Goal: Navigation & Orientation: Find specific page/section

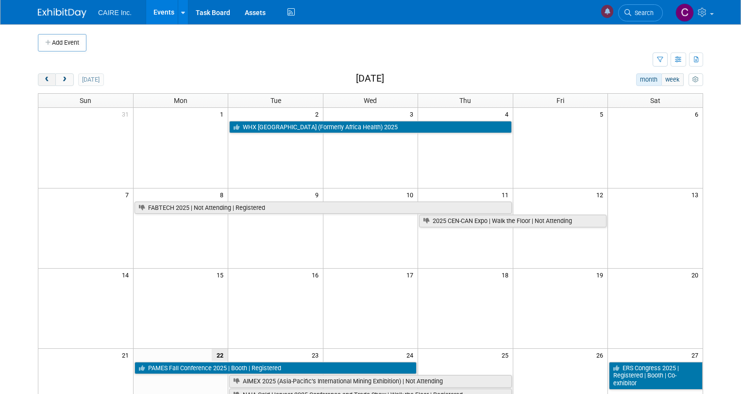
click at [47, 82] on span "prev" at bounding box center [46, 80] width 7 height 6
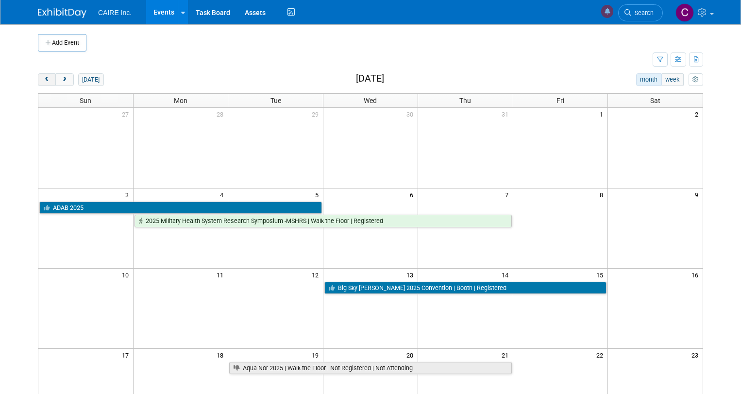
click at [47, 82] on span "prev" at bounding box center [46, 80] width 7 height 6
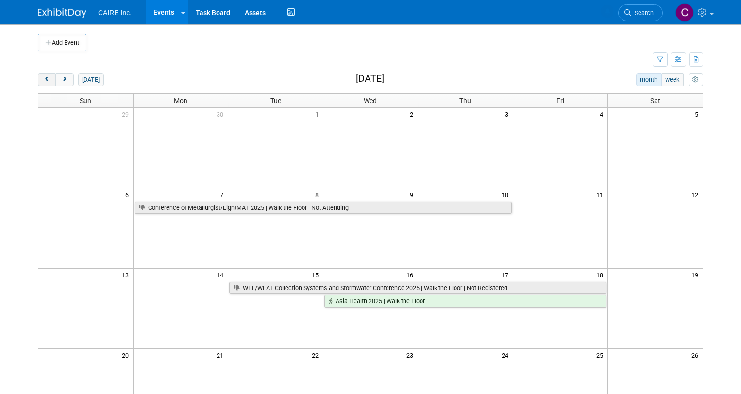
click at [47, 82] on span "prev" at bounding box center [46, 80] width 7 height 6
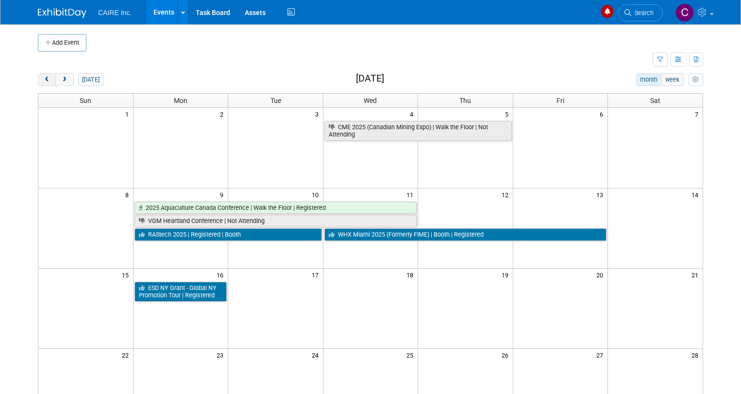
click at [47, 82] on span "prev" at bounding box center [46, 80] width 7 height 6
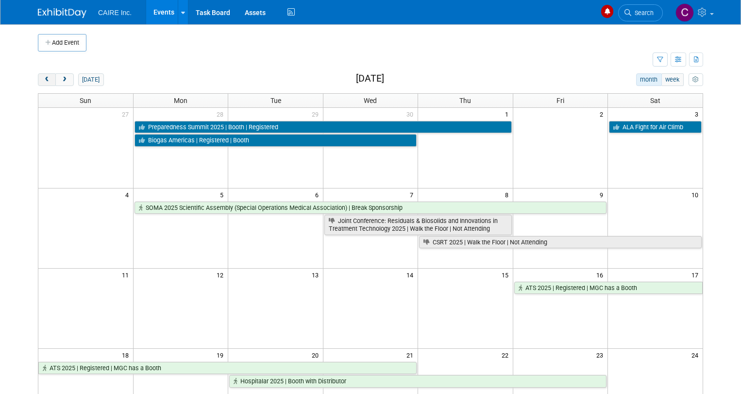
click at [47, 82] on span "prev" at bounding box center [46, 80] width 7 height 6
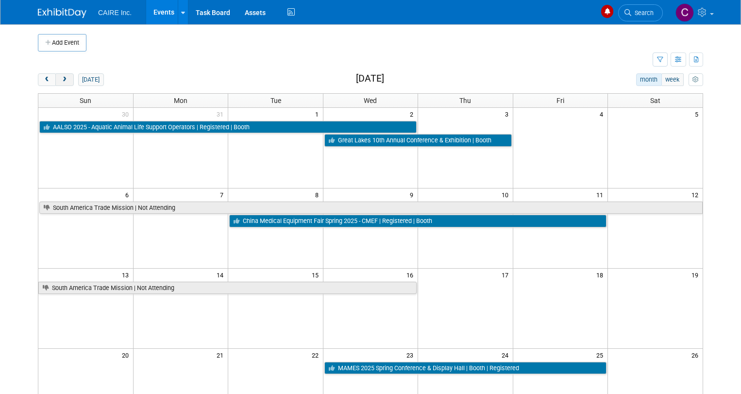
click at [63, 77] on span "next" at bounding box center [64, 80] width 7 height 6
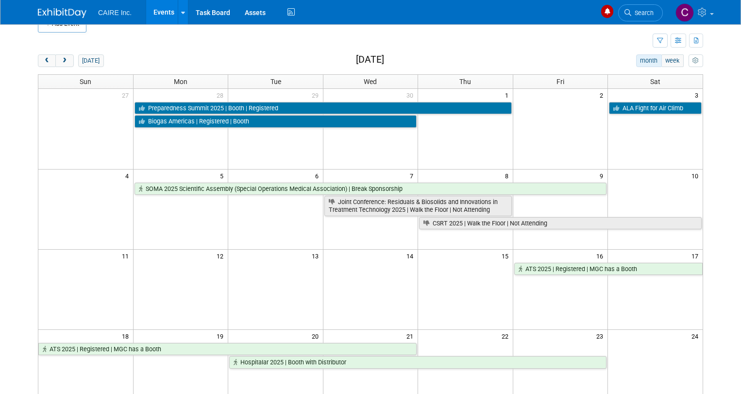
scroll to position [16, 0]
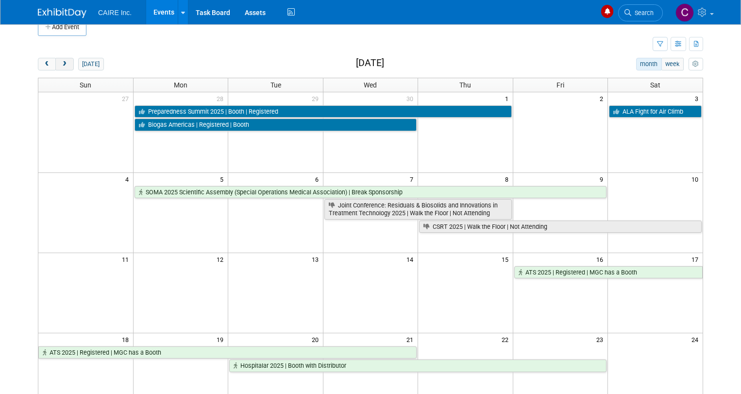
click at [63, 64] on span "next" at bounding box center [64, 64] width 7 height 6
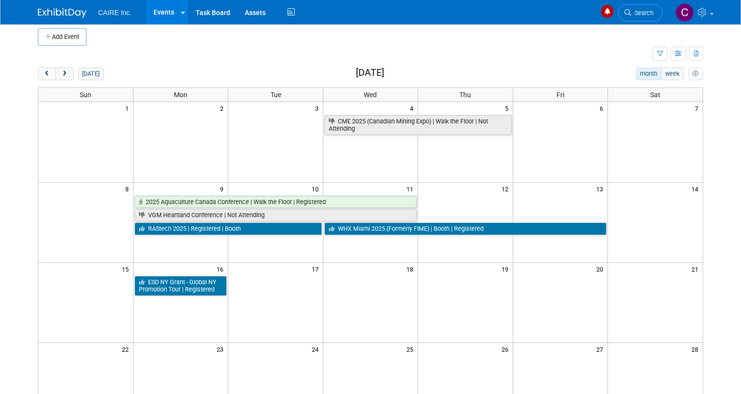
scroll to position [0, 0]
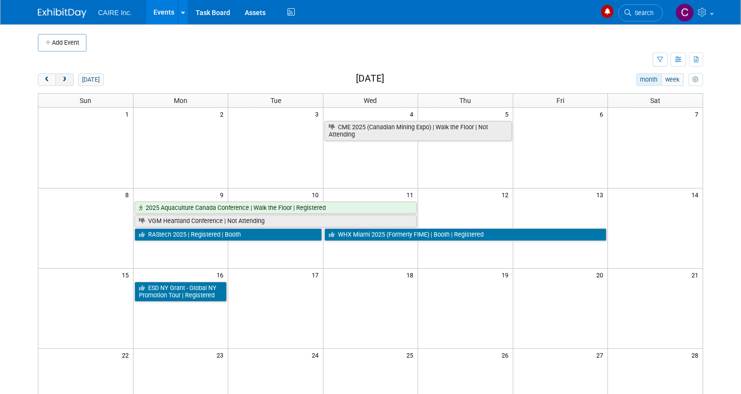
click at [62, 79] on span "next" at bounding box center [64, 80] width 7 height 6
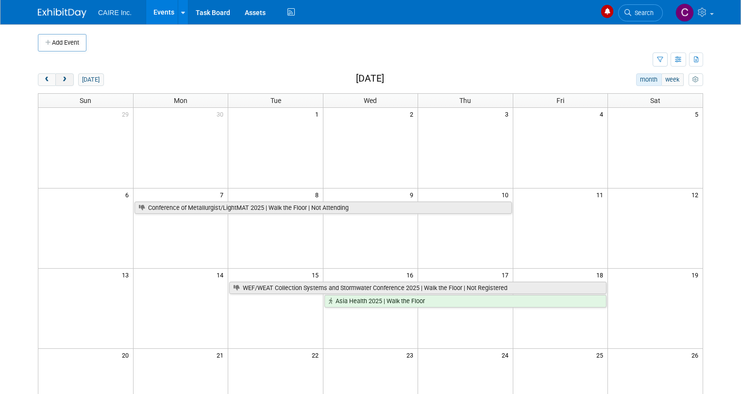
click at [61, 81] on span "next" at bounding box center [64, 80] width 7 height 6
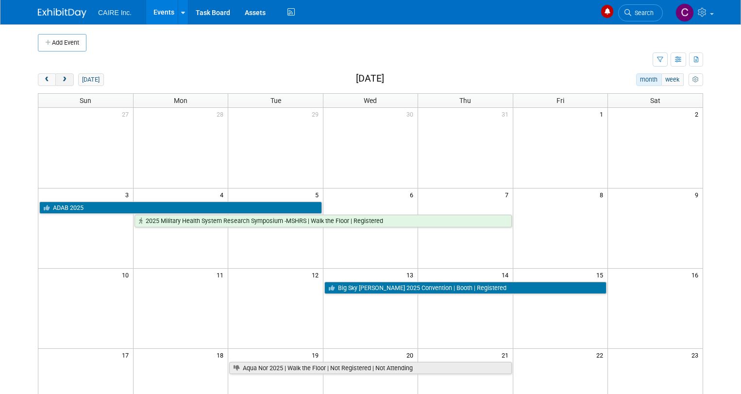
click at [63, 81] on span "next" at bounding box center [64, 80] width 7 height 6
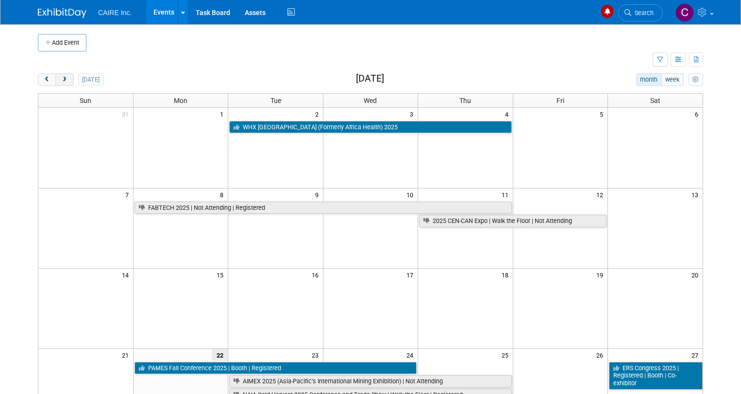
click at [65, 79] on span "next" at bounding box center [64, 80] width 7 height 6
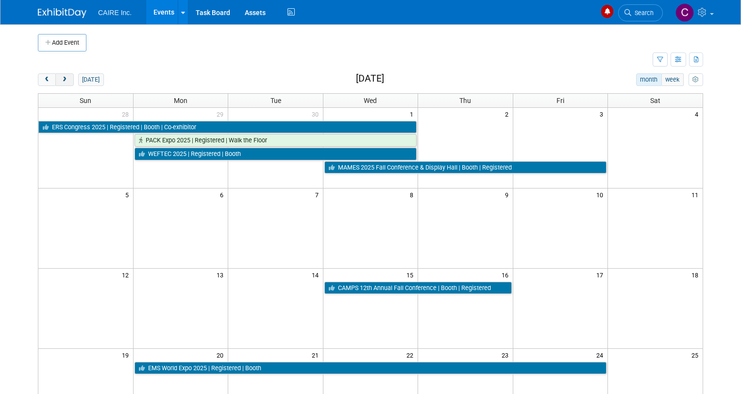
click at [62, 78] on span "next" at bounding box center [64, 80] width 7 height 6
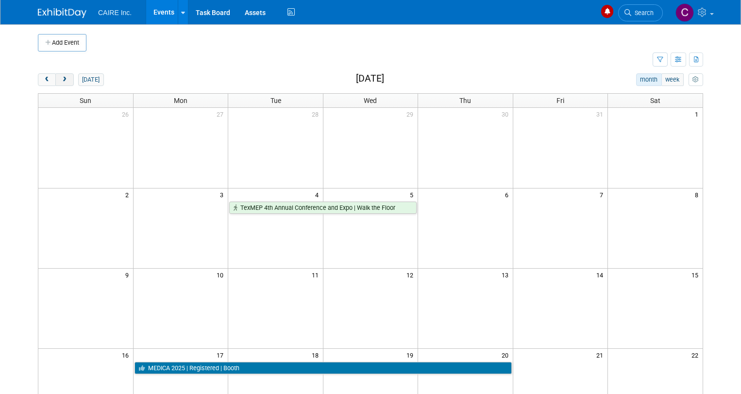
click at [64, 77] on span "next" at bounding box center [64, 80] width 7 height 6
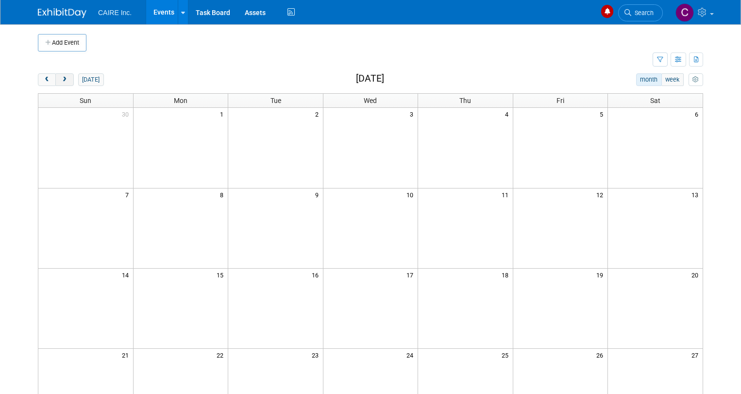
click at [61, 79] on span "next" at bounding box center [64, 80] width 7 height 6
click at [64, 80] on span "next" at bounding box center [64, 80] width 7 height 6
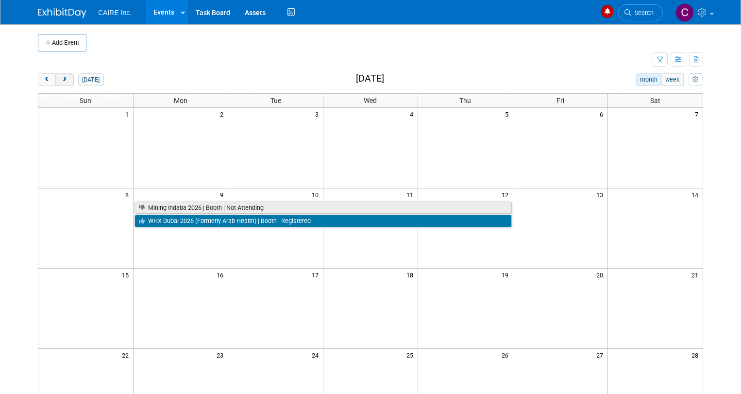
click at [65, 81] on span "next" at bounding box center [64, 80] width 7 height 6
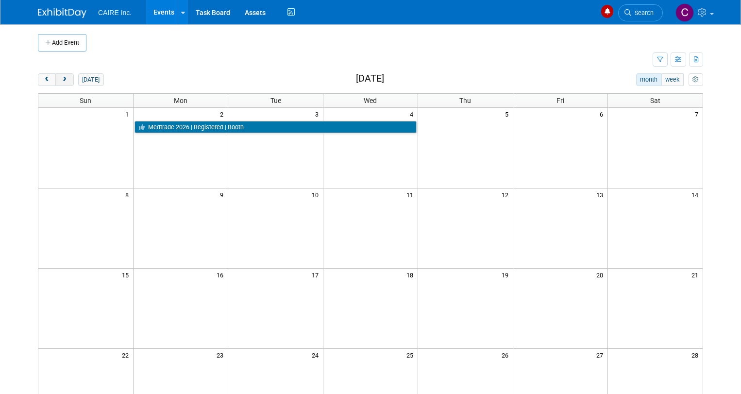
click at [62, 77] on span "next" at bounding box center [64, 80] width 7 height 6
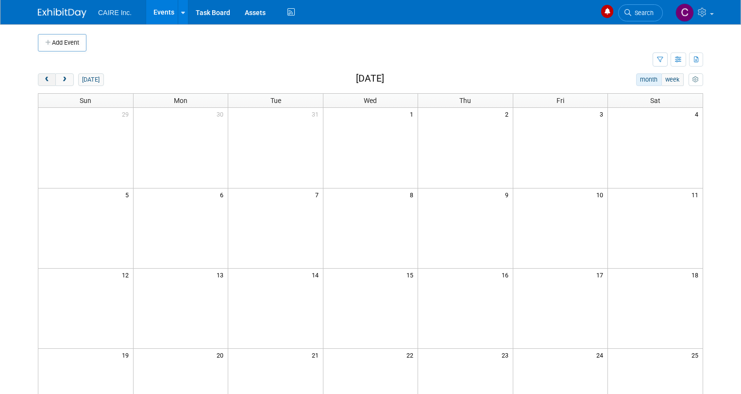
click at [47, 81] on span "prev" at bounding box center [46, 80] width 7 height 6
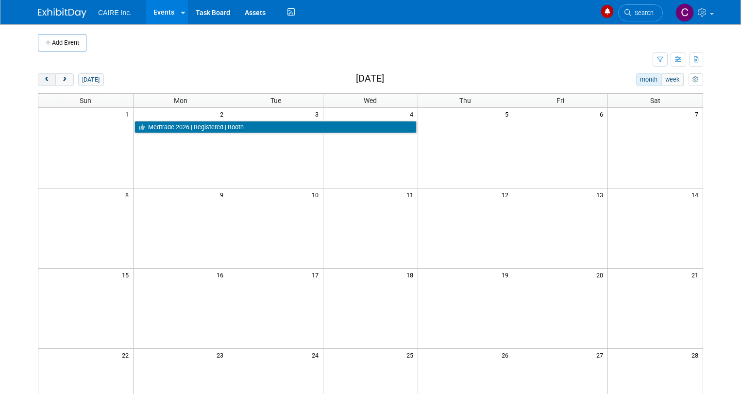
click at [47, 81] on span "prev" at bounding box center [46, 80] width 7 height 6
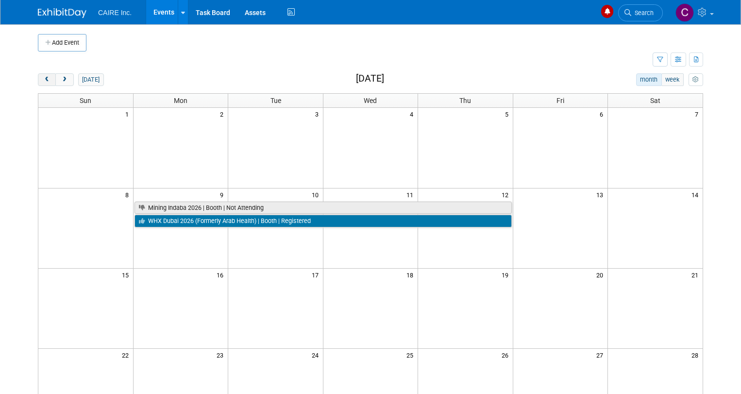
click at [47, 81] on span "prev" at bounding box center [46, 80] width 7 height 6
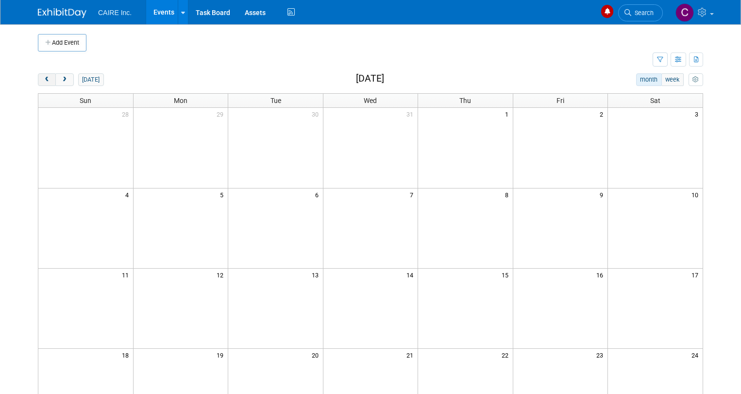
click at [47, 81] on span "prev" at bounding box center [46, 80] width 7 height 6
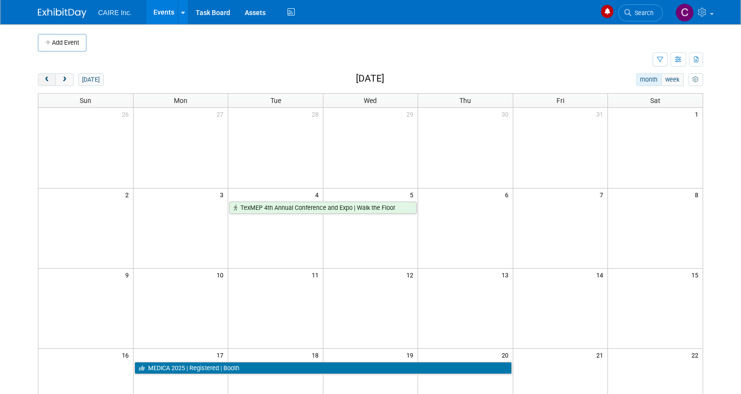
click at [47, 81] on span "prev" at bounding box center [46, 80] width 7 height 6
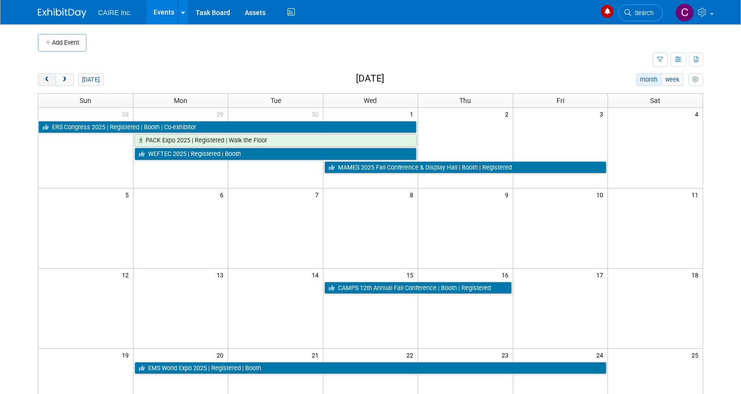
click at [47, 81] on span "prev" at bounding box center [46, 80] width 7 height 6
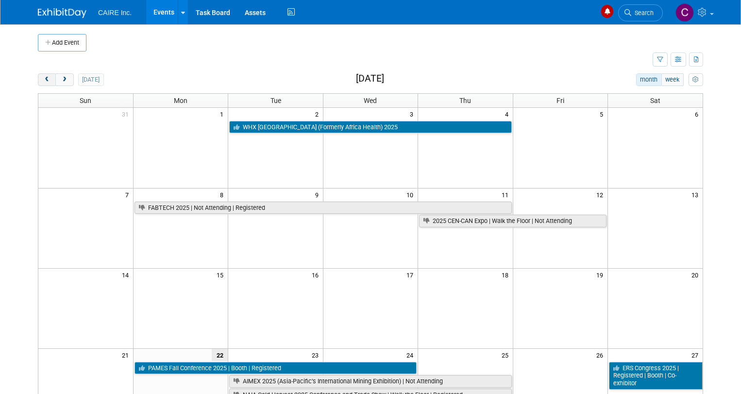
click at [47, 81] on span "prev" at bounding box center [46, 80] width 7 height 6
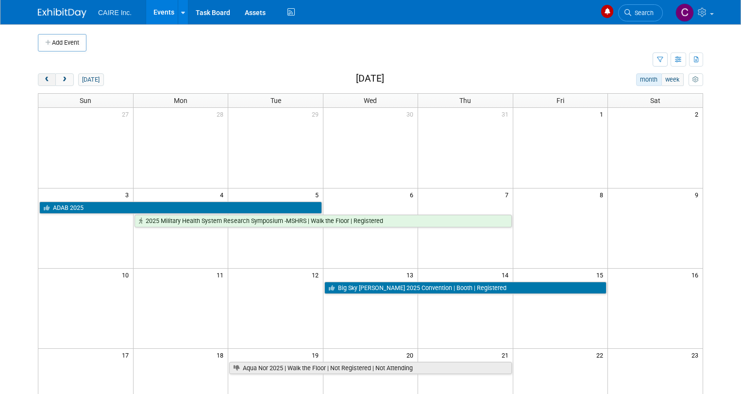
click at [47, 81] on span "prev" at bounding box center [46, 80] width 7 height 6
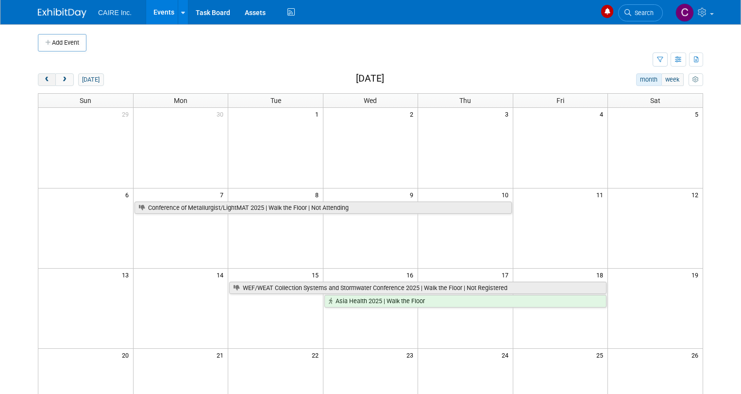
click at [47, 81] on span "prev" at bounding box center [46, 80] width 7 height 6
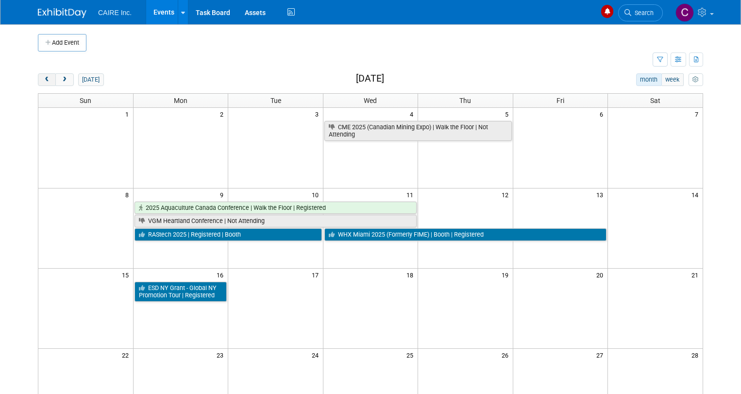
click at [47, 81] on span "prev" at bounding box center [46, 80] width 7 height 6
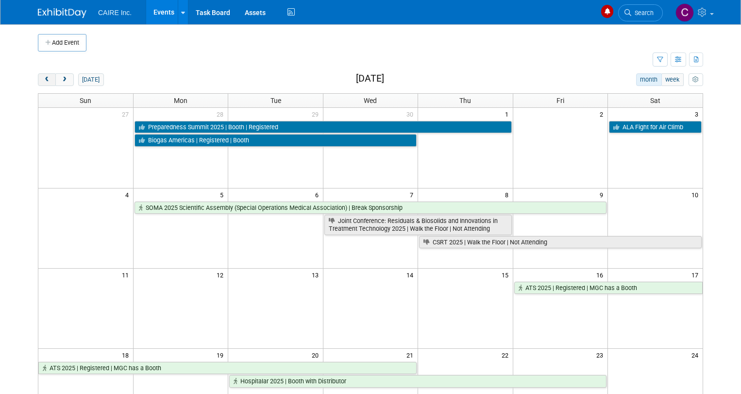
click at [47, 81] on span "prev" at bounding box center [46, 80] width 7 height 6
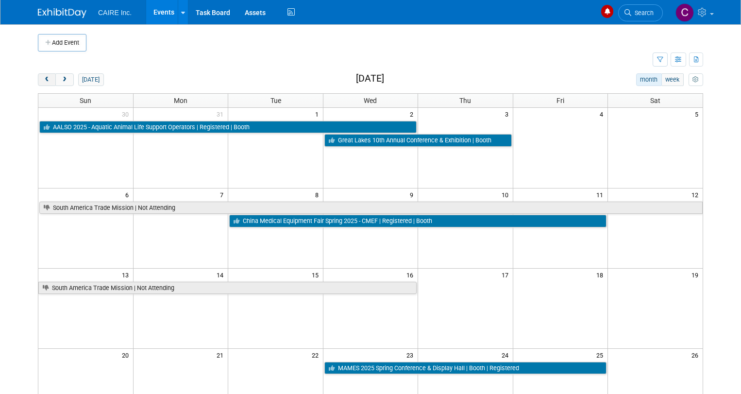
click at [47, 81] on span "prev" at bounding box center [46, 80] width 7 height 6
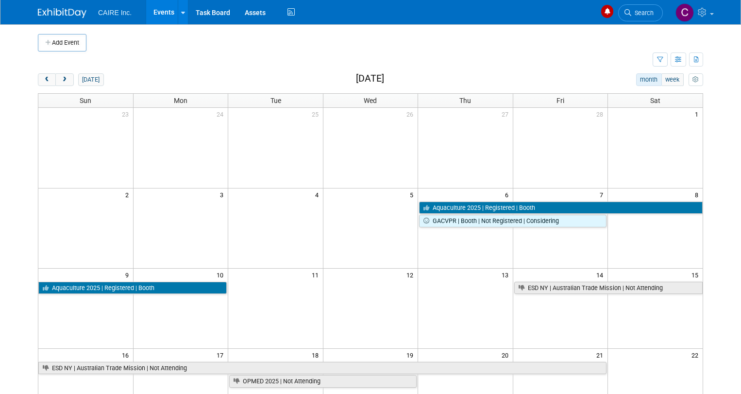
scroll to position [2, 0]
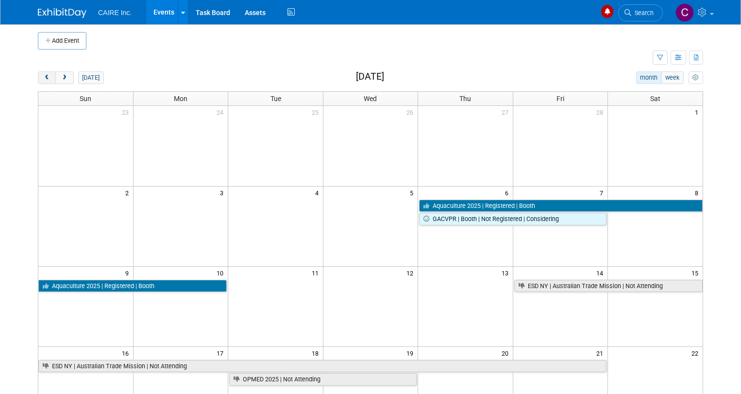
click at [48, 77] on span "prev" at bounding box center [46, 78] width 7 height 6
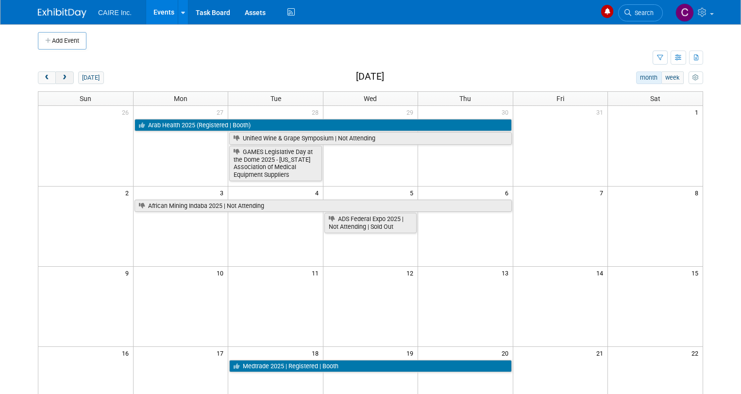
click at [67, 80] on button "next" at bounding box center [64, 77] width 18 height 13
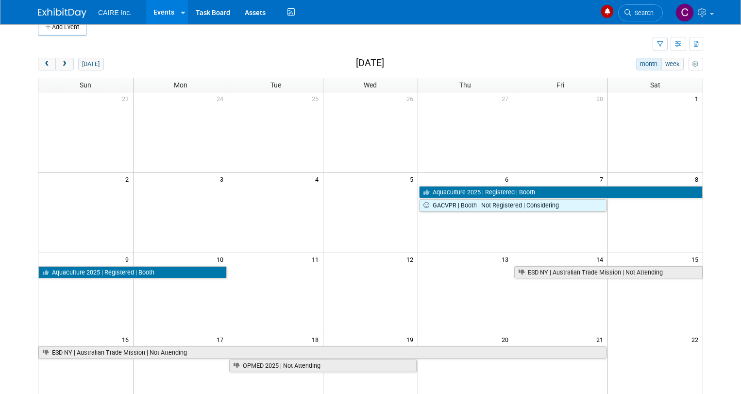
scroll to position [22, 0]
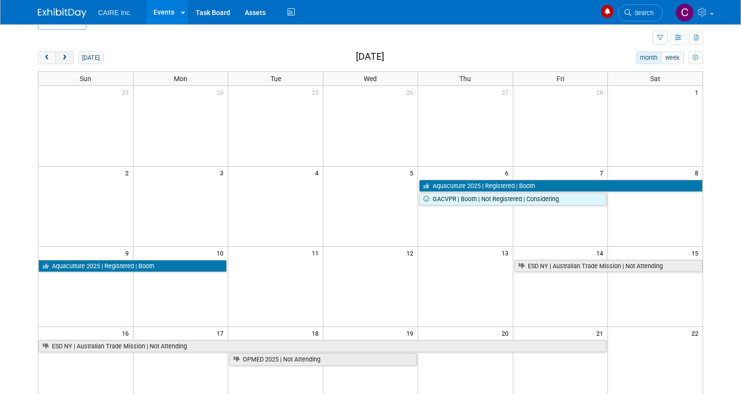
click at [61, 58] on span "next" at bounding box center [64, 58] width 7 height 6
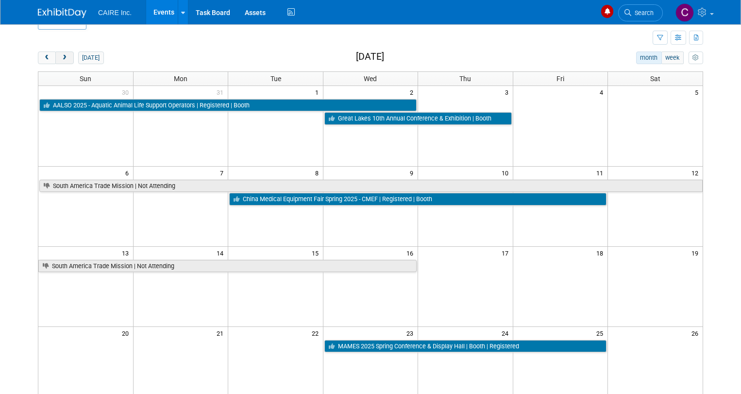
click at [61, 58] on span "next" at bounding box center [64, 58] width 7 height 6
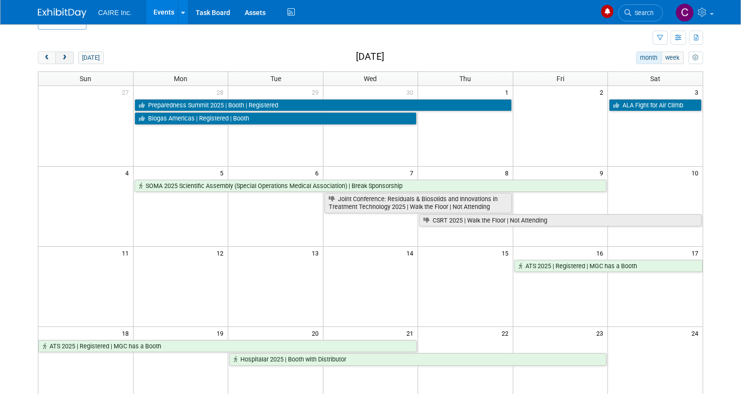
click at [61, 58] on span "next" at bounding box center [64, 58] width 7 height 6
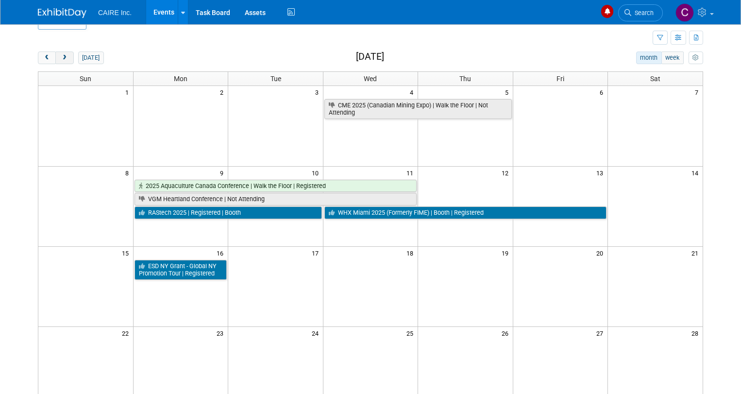
click at [61, 58] on span "next" at bounding box center [64, 58] width 7 height 6
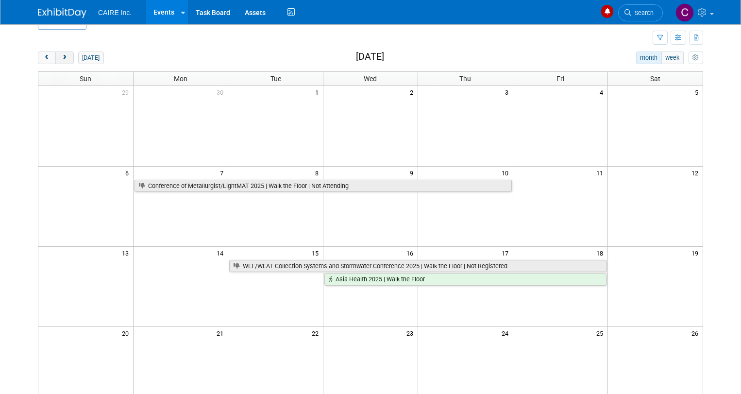
click at [61, 58] on span "next" at bounding box center [64, 58] width 7 height 6
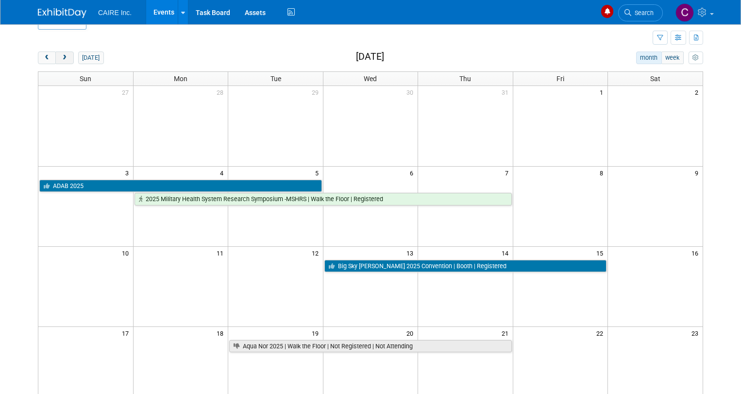
click at [61, 58] on span "next" at bounding box center [64, 58] width 7 height 6
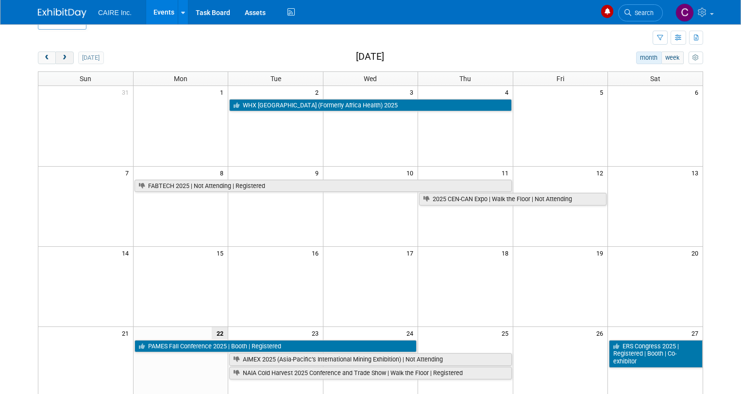
click at [61, 58] on span "next" at bounding box center [64, 58] width 7 height 6
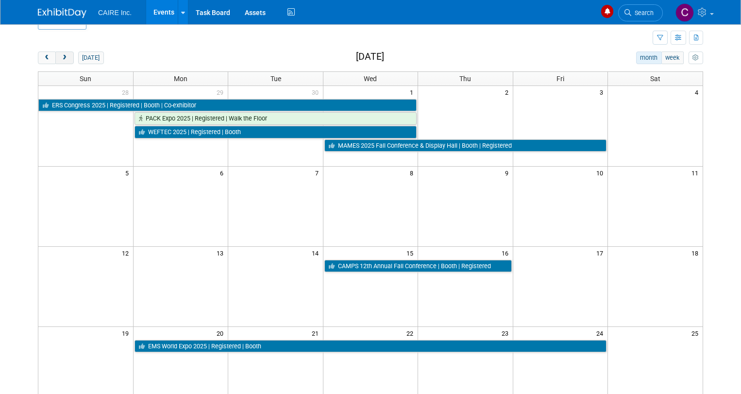
click at [61, 58] on span "next" at bounding box center [64, 58] width 7 height 6
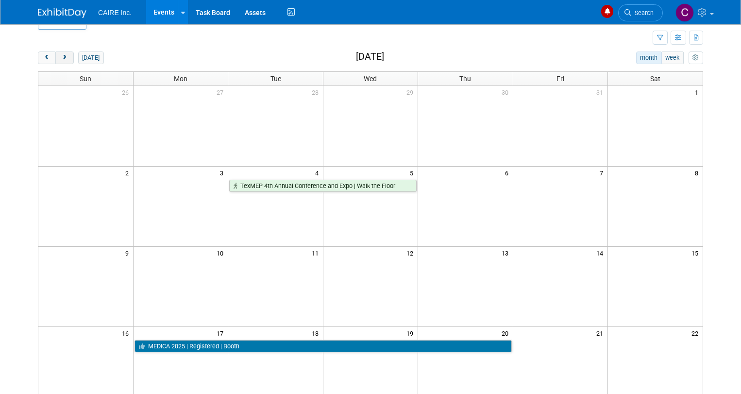
click at [61, 58] on span "next" at bounding box center [64, 58] width 7 height 6
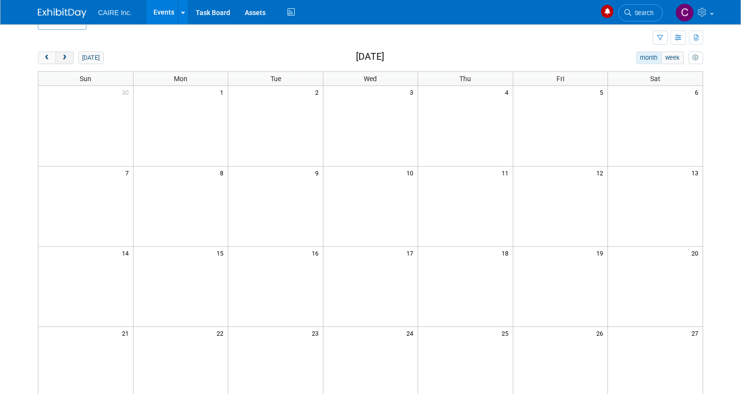
click at [61, 58] on span "next" at bounding box center [64, 58] width 7 height 6
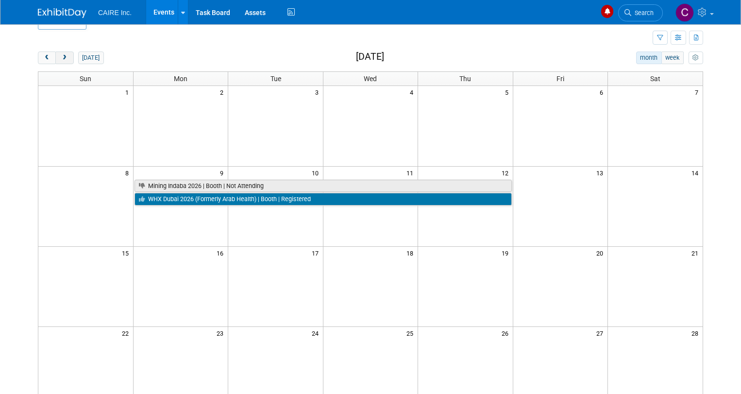
click at [61, 58] on span "next" at bounding box center [64, 58] width 7 height 6
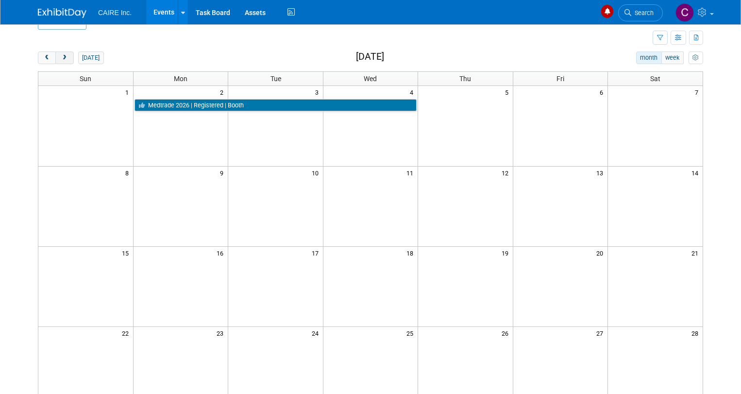
click at [61, 58] on span "next" at bounding box center [64, 58] width 7 height 6
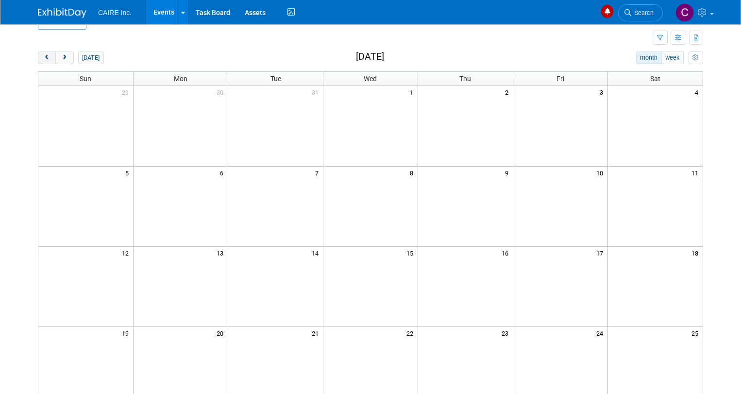
click at [45, 58] on span "prev" at bounding box center [46, 58] width 7 height 6
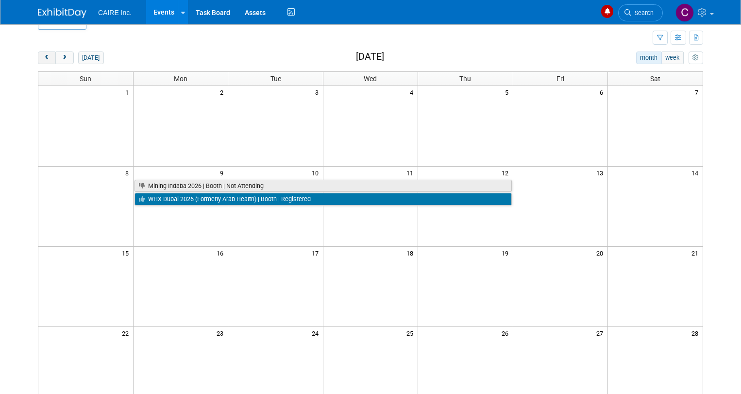
click at [45, 58] on span "prev" at bounding box center [46, 58] width 7 height 6
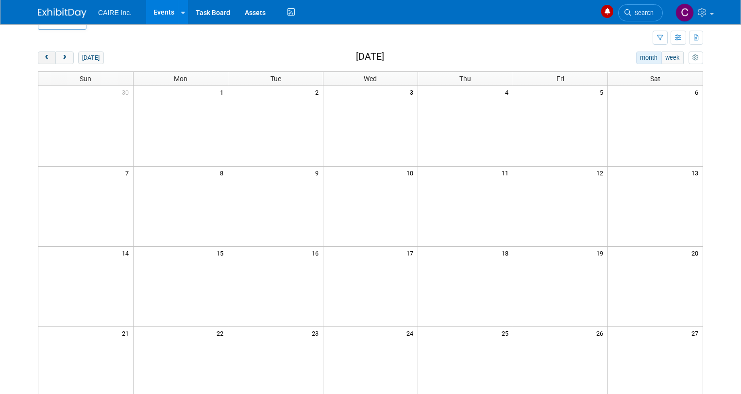
click at [45, 58] on span "prev" at bounding box center [46, 58] width 7 height 6
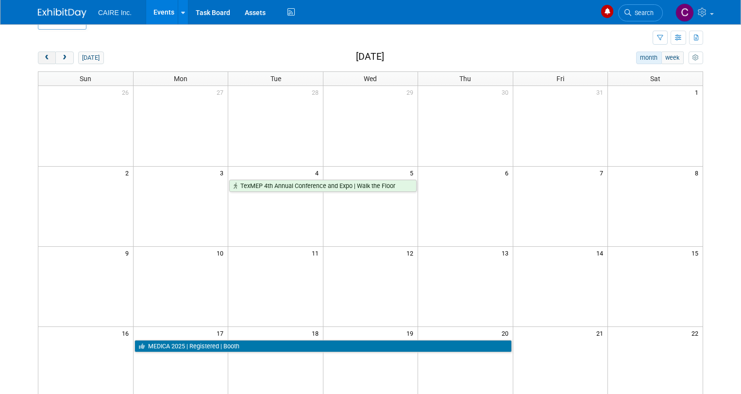
click at [45, 58] on span "prev" at bounding box center [46, 58] width 7 height 6
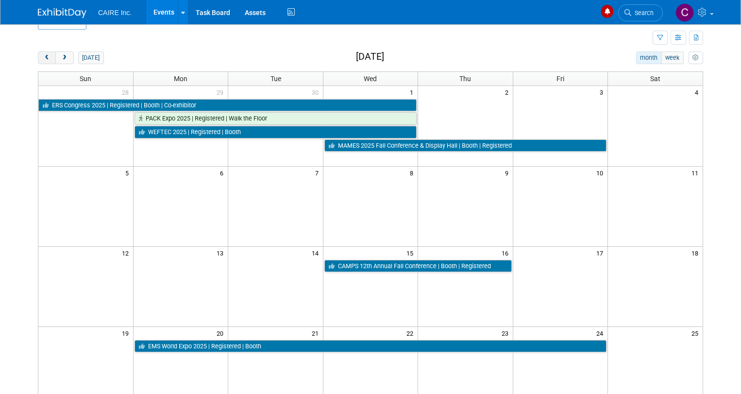
click at [45, 58] on span "prev" at bounding box center [46, 58] width 7 height 6
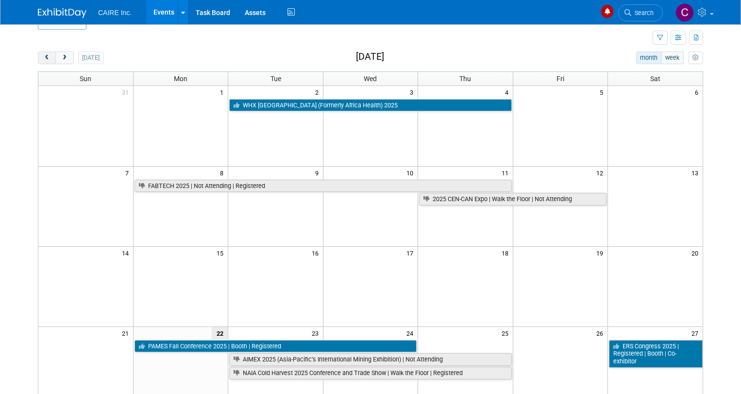
click at [45, 58] on span "prev" at bounding box center [46, 58] width 7 height 6
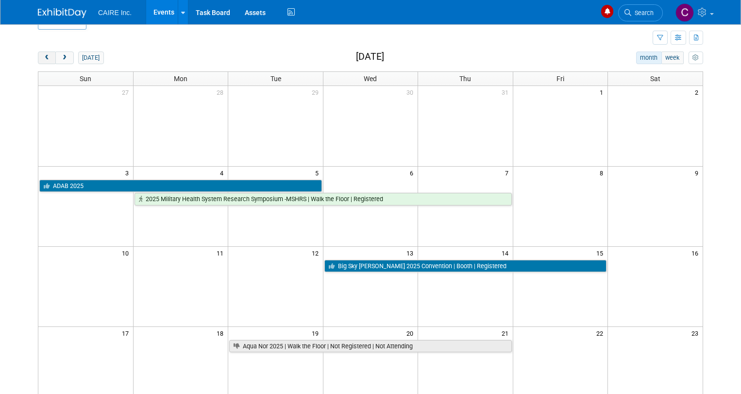
click at [45, 58] on span "prev" at bounding box center [46, 58] width 7 height 6
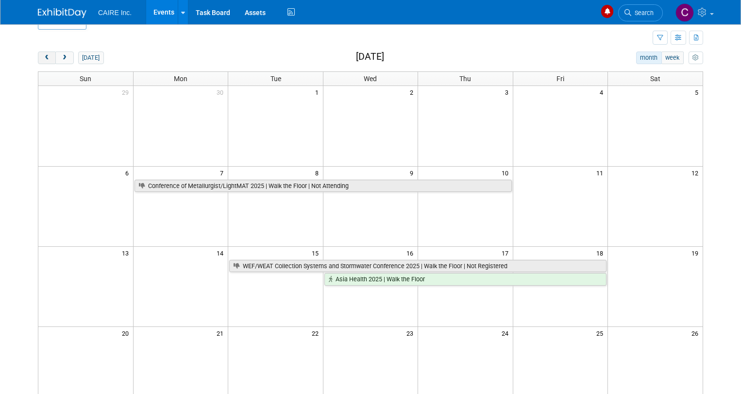
click at [45, 58] on span "prev" at bounding box center [46, 58] width 7 height 6
